Goal: Navigation & Orientation: Find specific page/section

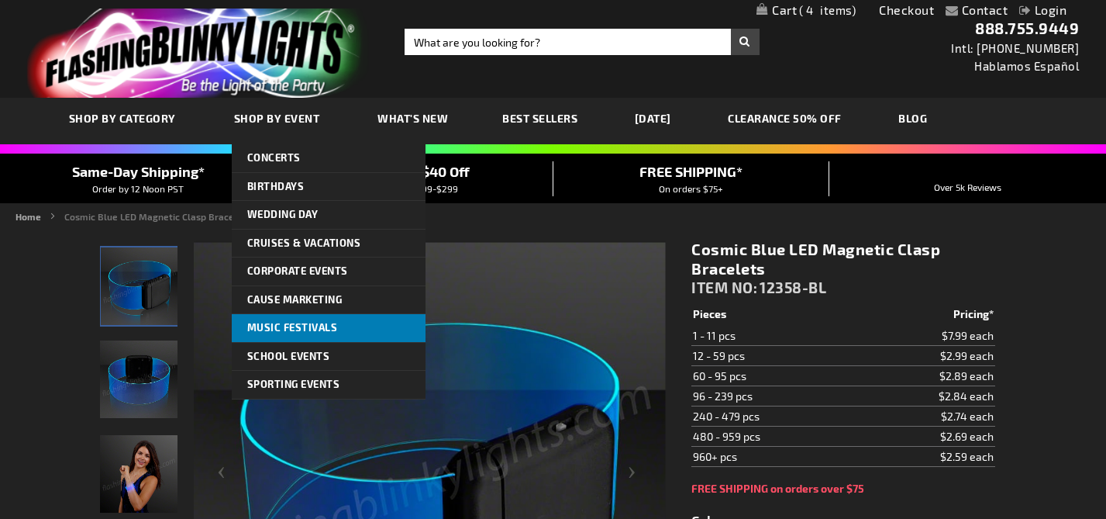
click at [291, 327] on span "Music Festivals" at bounding box center [292, 327] width 91 height 12
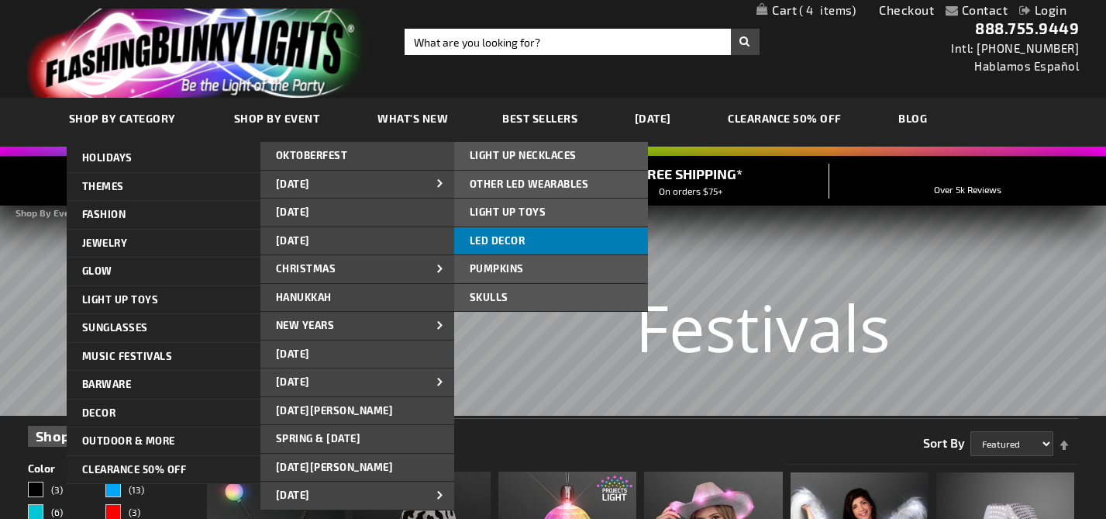
click at [507, 240] on span "LED DECOR" at bounding box center [498, 240] width 56 height 12
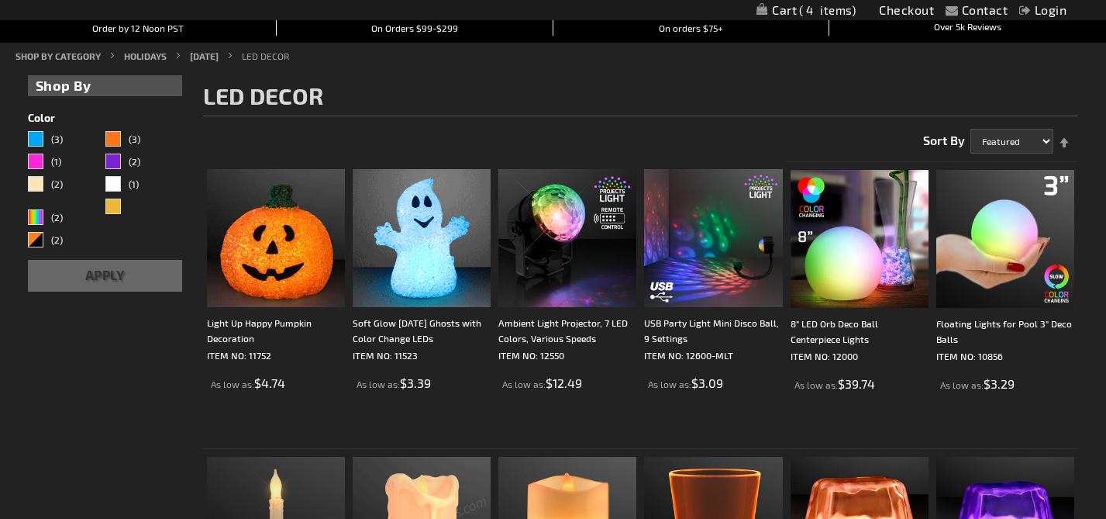
scroll to position [137, 0]
